Goal: Task Accomplishment & Management: Use online tool/utility

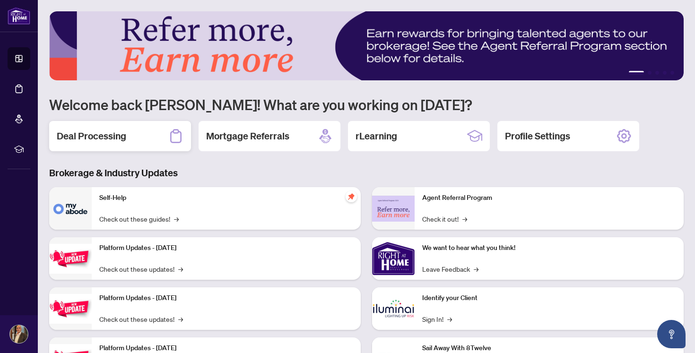
click at [145, 134] on div "Deal Processing" at bounding box center [120, 136] width 142 height 30
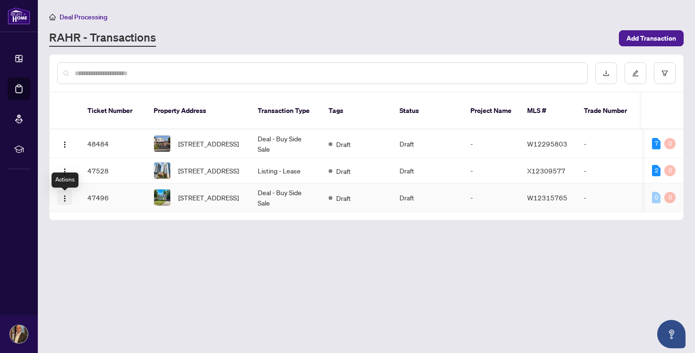
click at [65, 201] on img "button" at bounding box center [65, 199] width 8 height 8
click at [283, 300] on main "Deal Processing [PERSON_NAME] - Transactions Add Transaction Ticket Number Prop…" at bounding box center [366, 176] width 657 height 353
click at [183, 139] on span "[STREET_ADDRESS]" at bounding box center [208, 143] width 61 height 10
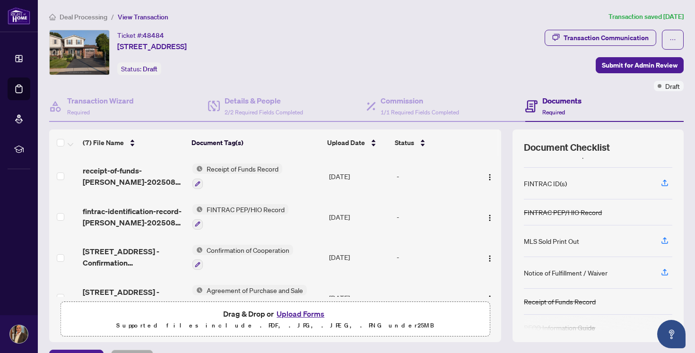
scroll to position [81, 0]
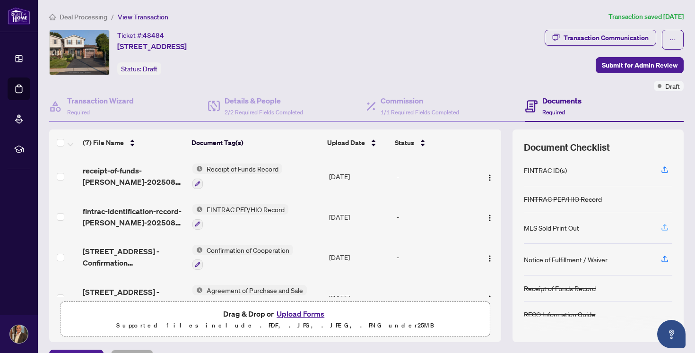
click at [664, 225] on icon "button" at bounding box center [664, 227] width 9 height 9
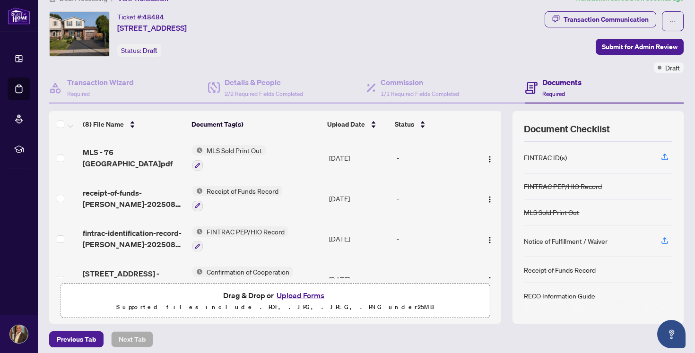
scroll to position [21, 0]
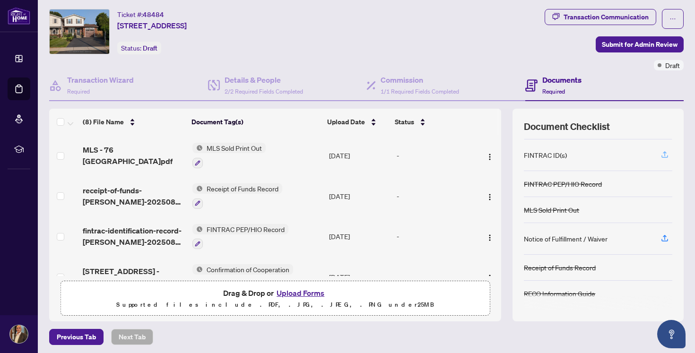
click at [663, 153] on icon "button" at bounding box center [664, 154] width 9 height 9
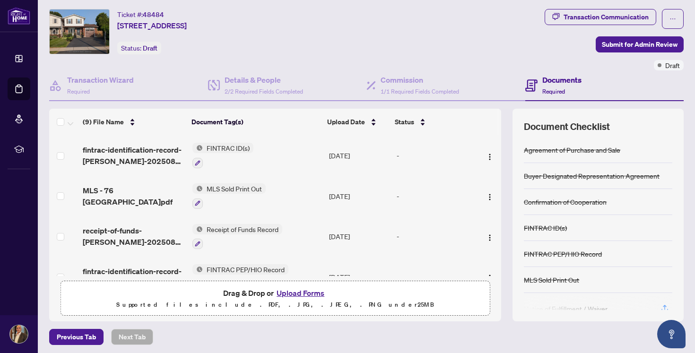
click at [562, 228] on div "FINTRAC ID(s)" at bounding box center [545, 228] width 43 height 10
click at [311, 293] on button "Upload Forms" at bounding box center [300, 293] width 53 height 12
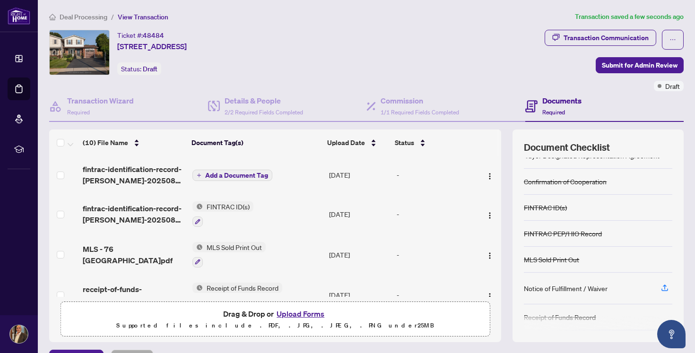
scroll to position [70, 0]
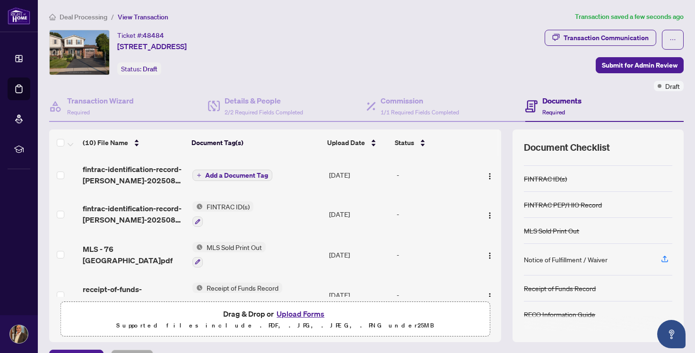
click at [310, 312] on button "Upload Forms" at bounding box center [300, 314] width 53 height 12
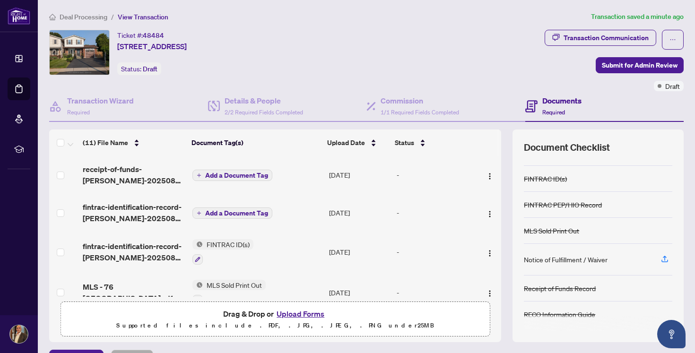
click at [305, 312] on button "Upload Forms" at bounding box center [300, 314] width 53 height 12
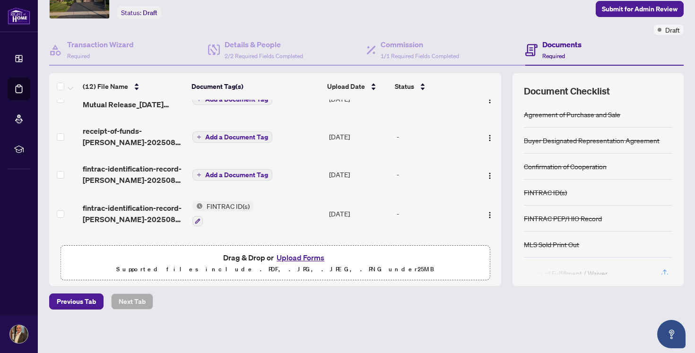
scroll to position [0, 0]
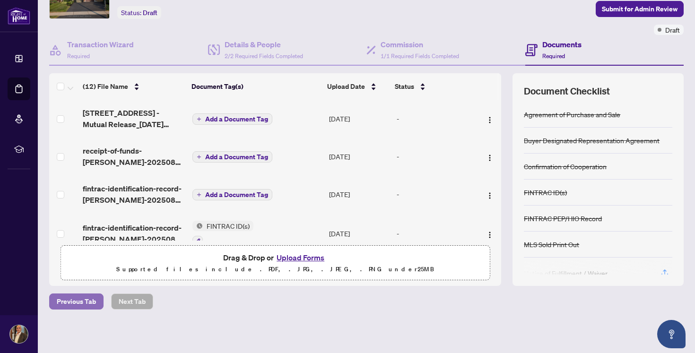
click at [67, 299] on span "Previous Tab" at bounding box center [76, 301] width 39 height 15
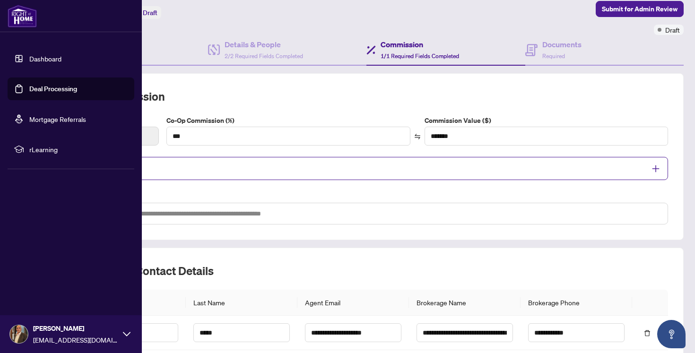
click at [31, 89] on link "Deal Processing" at bounding box center [53, 89] width 48 height 9
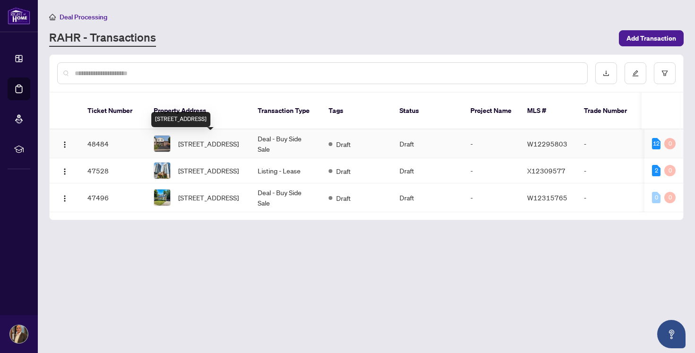
click at [202, 141] on span "[STREET_ADDRESS]" at bounding box center [208, 143] width 61 height 10
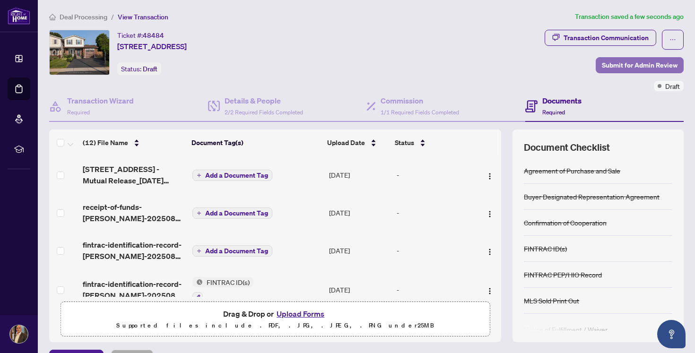
click at [637, 64] on span "Submit for Admin Review" at bounding box center [640, 65] width 76 height 15
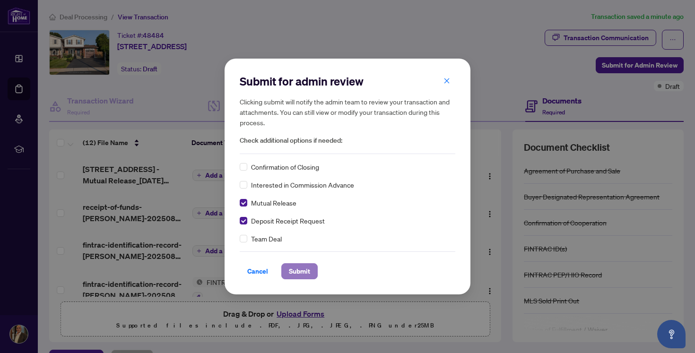
click at [296, 270] on span "Submit" at bounding box center [299, 271] width 21 height 15
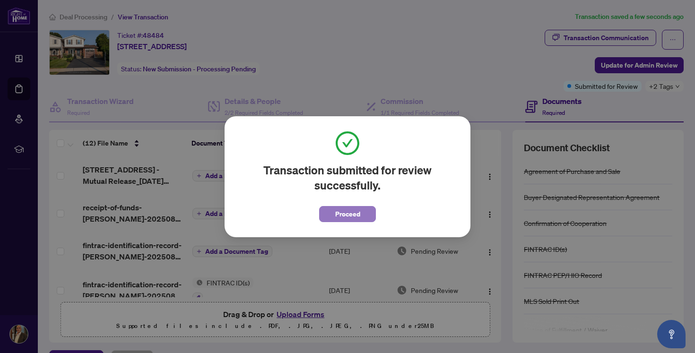
click at [342, 209] on span "Proceed" at bounding box center [347, 214] width 25 height 15
